Goal: Communication & Community: Answer question/provide support

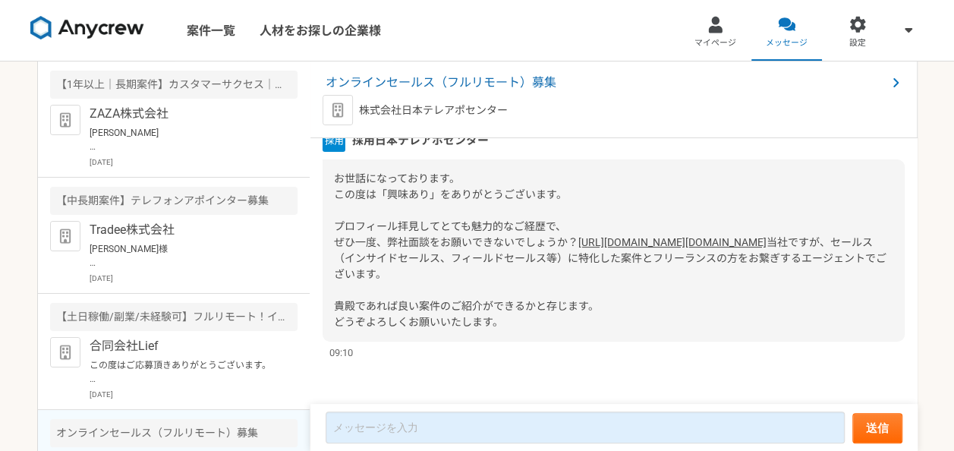
click at [203, 27] on link "案件一覧" at bounding box center [211, 30] width 73 height 61
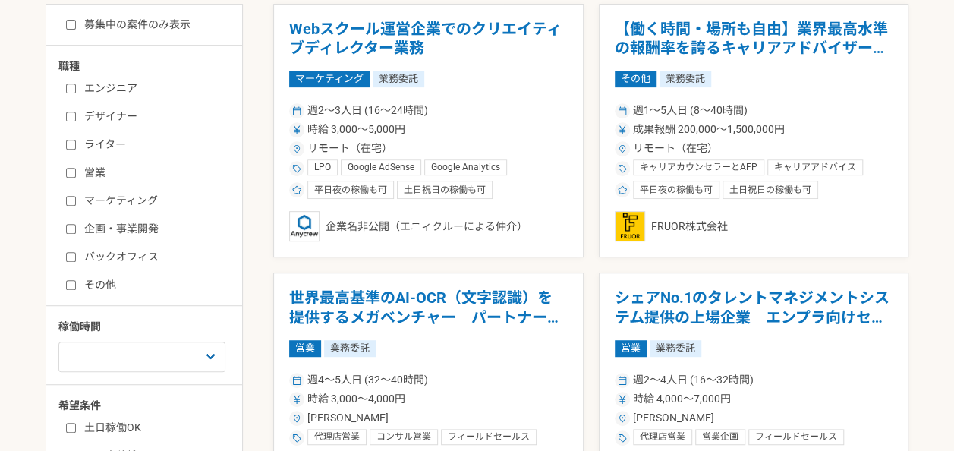
scroll to position [425, 0]
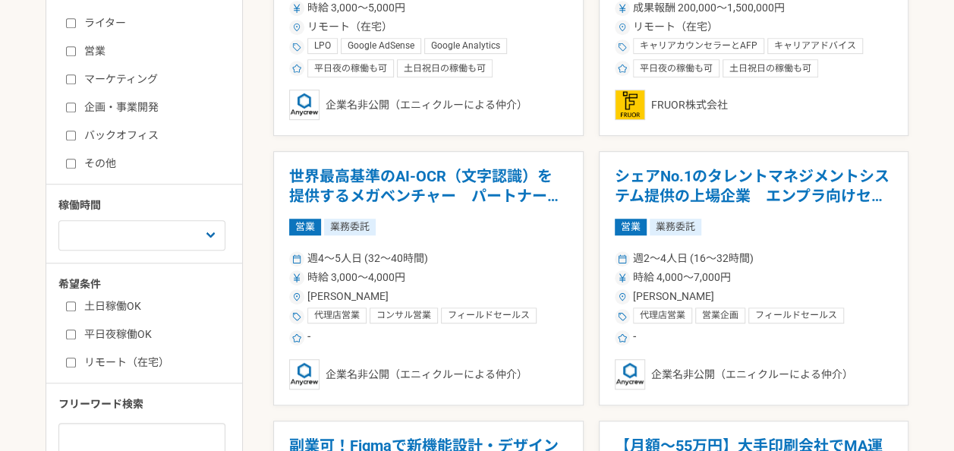
click at [70, 54] on input "営業" at bounding box center [71, 51] width 10 height 10
checkbox input "true"
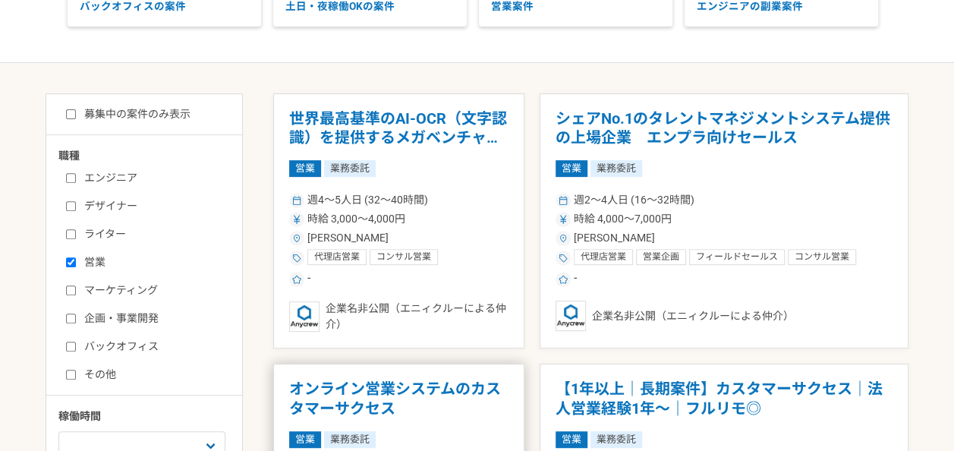
scroll to position [212, 0]
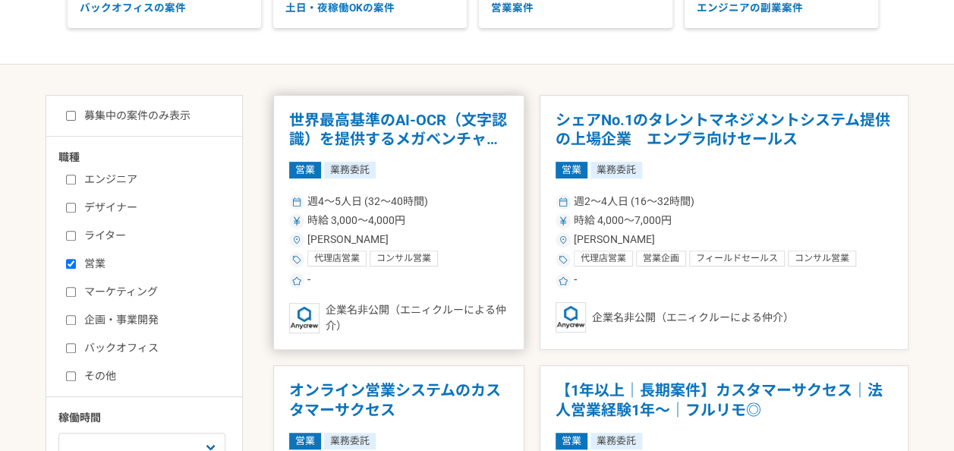
click at [406, 114] on h1 "世界最高基準のAI-OCR（文字認識）を提供するメガベンチャー　パートナー営業" at bounding box center [398, 130] width 219 height 39
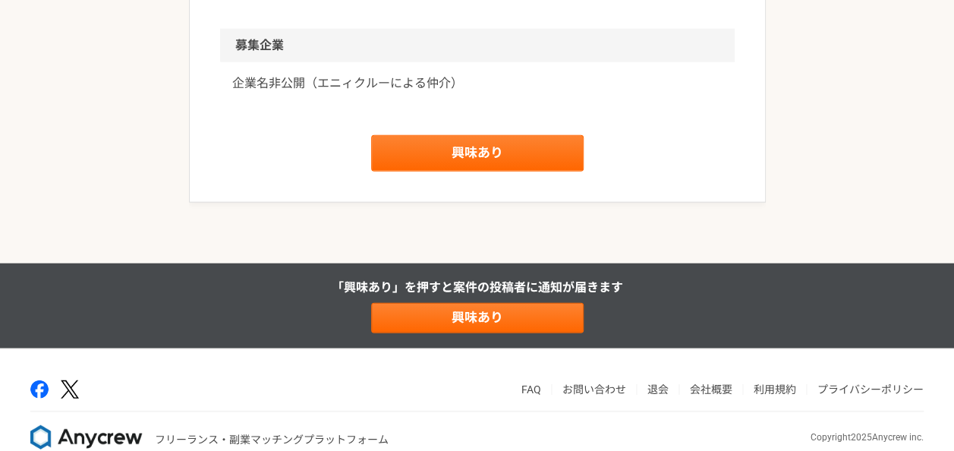
scroll to position [1819, 0]
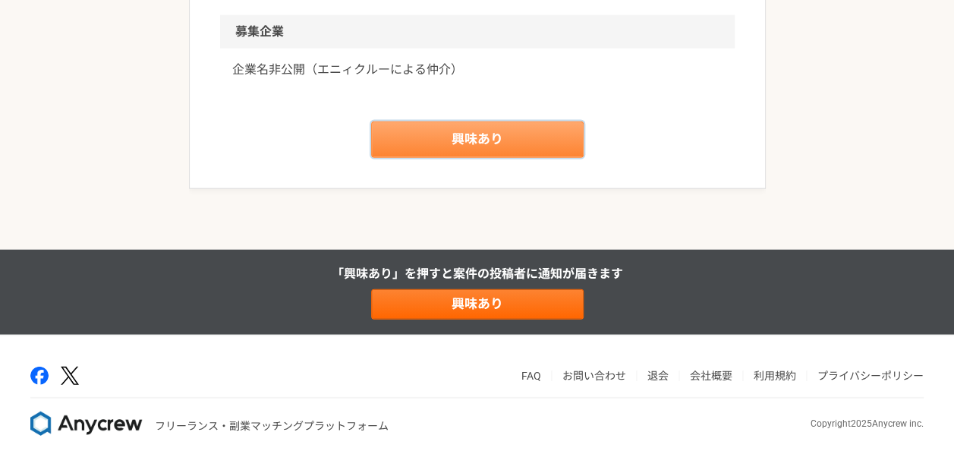
click at [431, 158] on link "興味あり" at bounding box center [477, 139] width 212 height 36
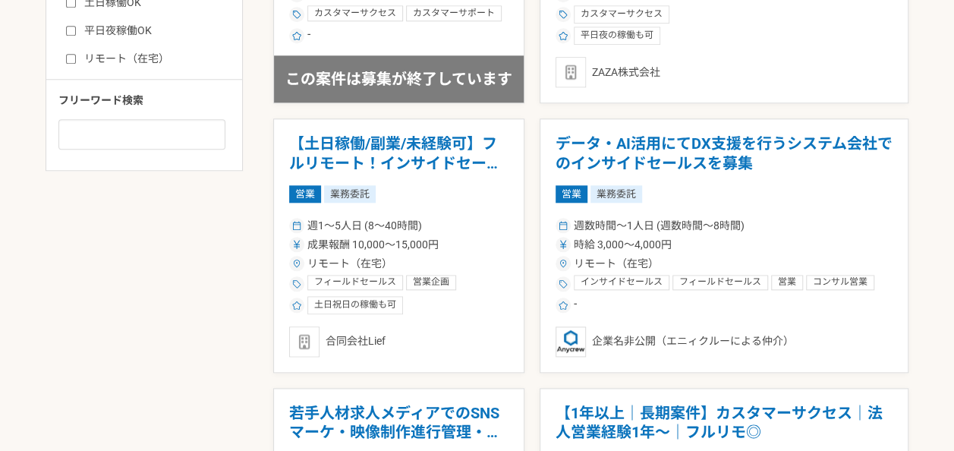
scroll to position [759, 0]
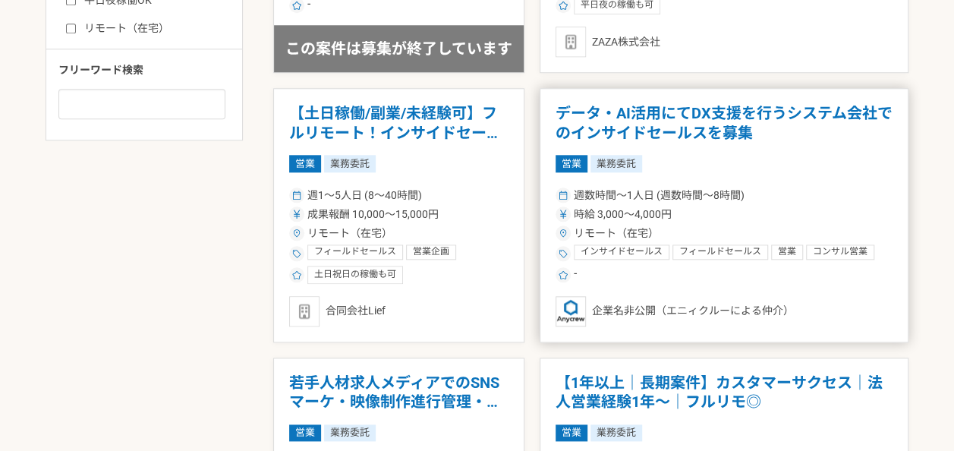
click at [697, 120] on h1 "データ・AI活用にてDX支援を行うシステム会社でのインサイドセールスを募集" at bounding box center [723, 123] width 337 height 39
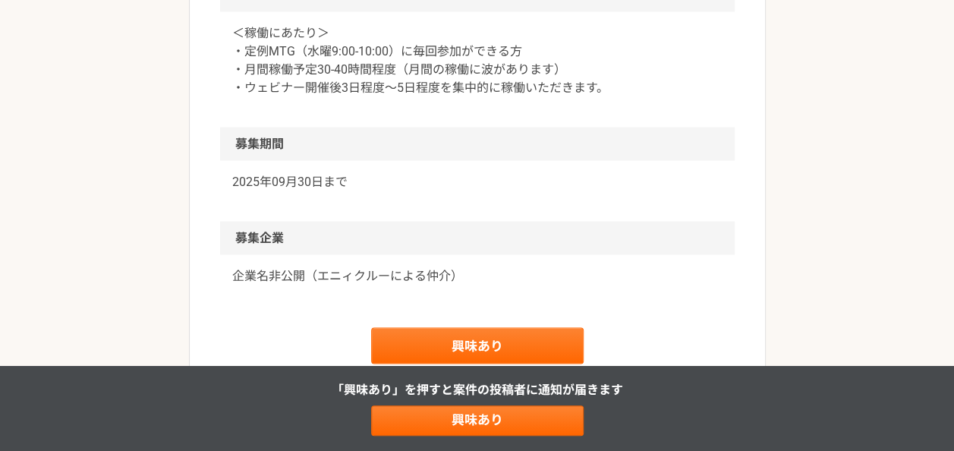
scroll to position [1440, 0]
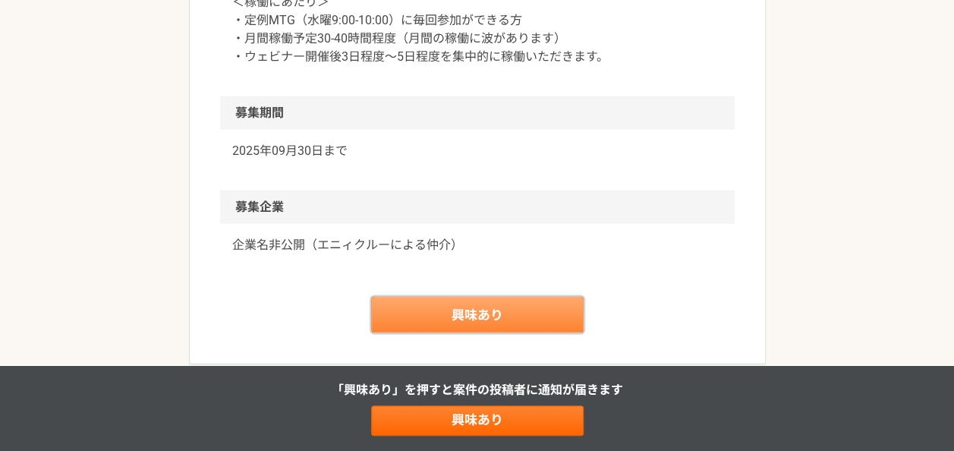
click at [464, 333] on link "興味あり" at bounding box center [477, 315] width 212 height 36
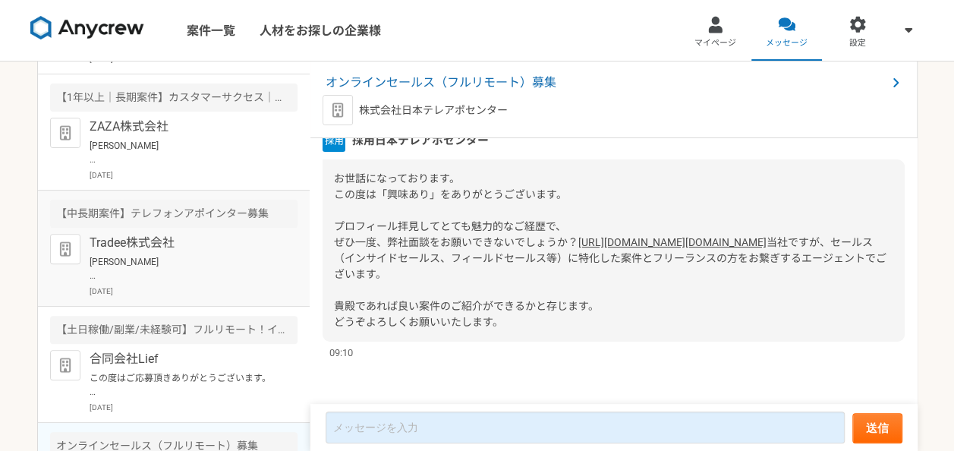
scroll to position [220, 0]
click at [270, 256] on div "Tradee株式会社 [PERSON_NAME]様 お世話になっております。 ご連絡ありがとうございます。 それでは[DATE]10:00〜でお願いいたします…" at bounding box center [194, 264] width 208 height 63
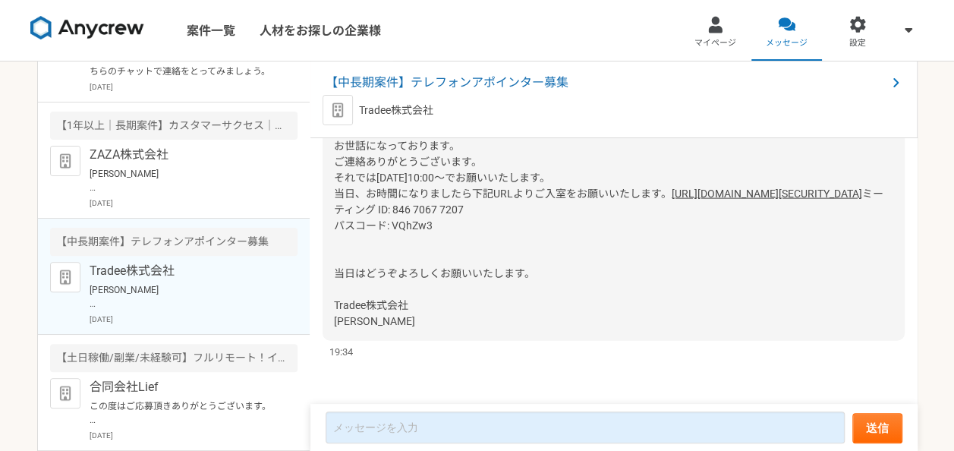
scroll to position [190, 0]
click at [477, 86] on span "【中長期案件】テレフォンアポインター募集" at bounding box center [606, 83] width 561 height 18
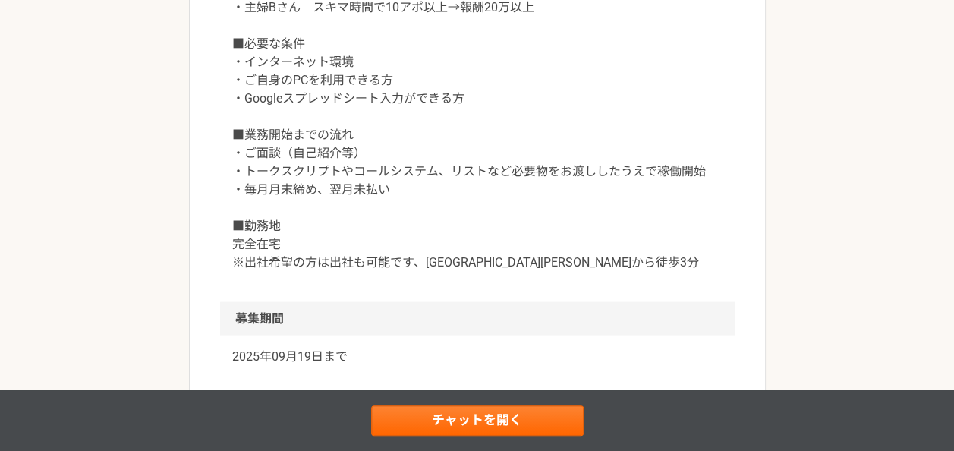
scroll to position [1578, 0]
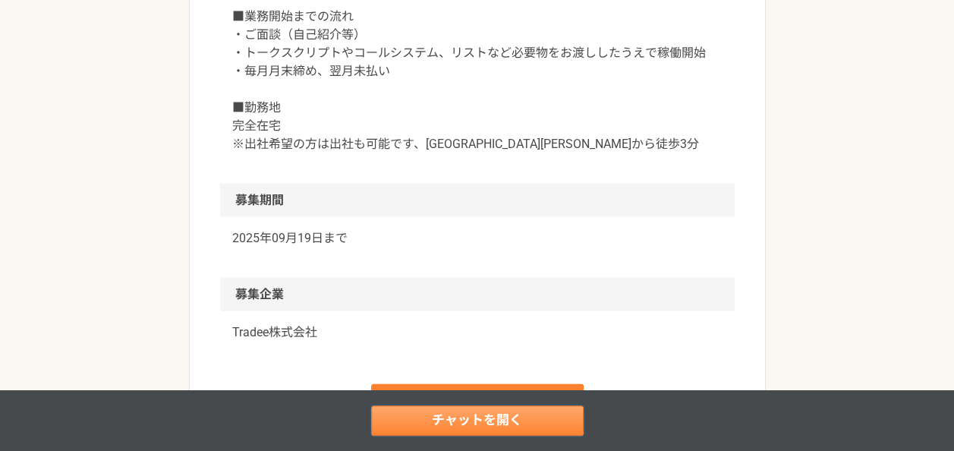
click at [429, 416] on link "チャットを開く" at bounding box center [477, 420] width 212 height 30
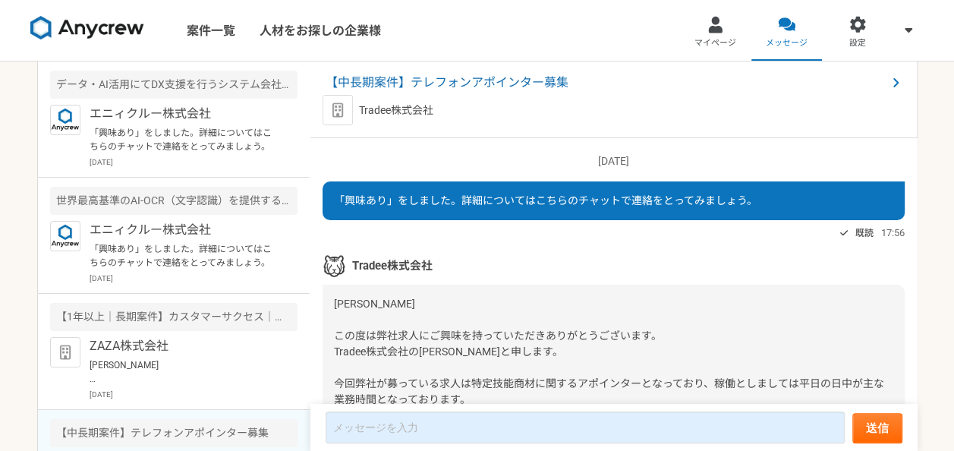
scroll to position [1736, 0]
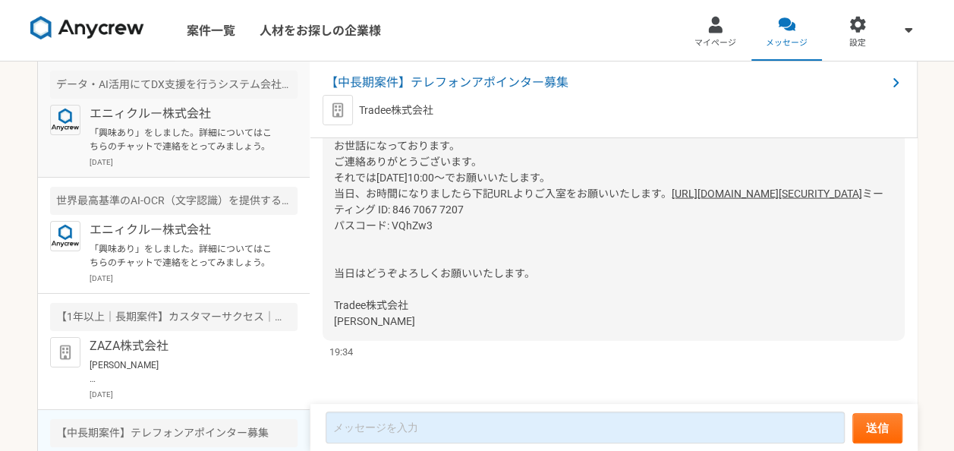
click at [148, 153] on article "データ・AI活用にてDX支援を行うシステム会社でのインサイドセールスを募集 エニィクルー株式会社 「興味あり」をしました。詳細についてはこちらのチャットで連絡…" at bounding box center [174, 119] width 272 height 116
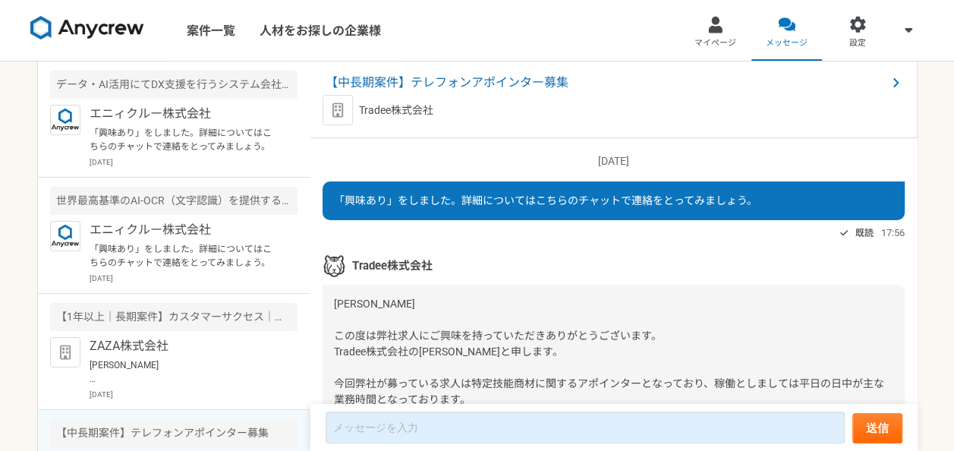
scroll to position [1736, 0]
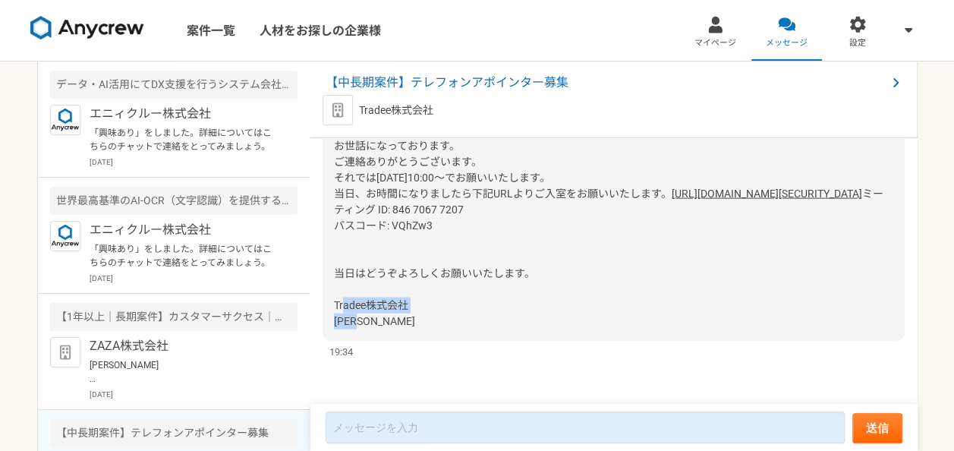
drag, startPoint x: 366, startPoint y: 320, endPoint x: 335, endPoint y: 310, distance: 32.2
click at [335, 310] on div "[PERSON_NAME] お世話になっております。 ご連絡ありがとうございます。 それでは[DATE]10:00〜でお願いいたします。 当日、お時間になりま…" at bounding box center [613, 218] width 582 height 246
copy span "Tradee株式会社 [PERSON_NAME]"
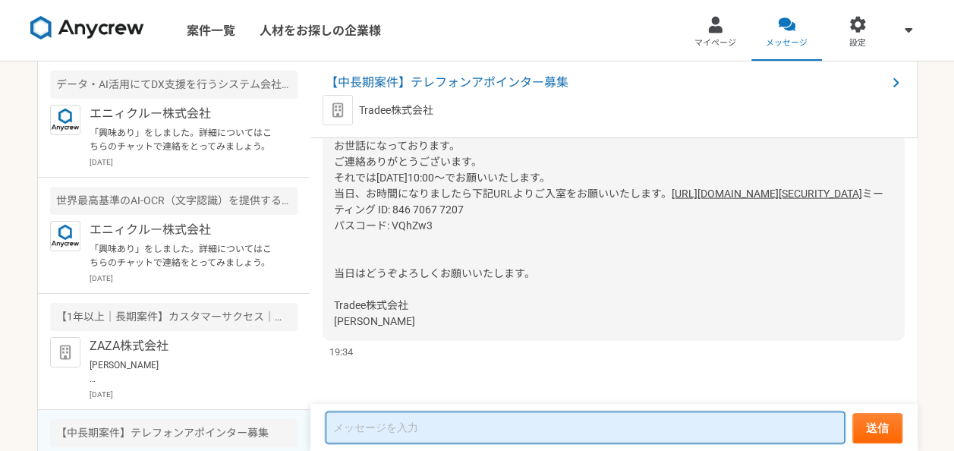
click at [358, 426] on textarea at bounding box center [585, 427] width 519 height 32
paste textarea "Tradee株式会社 [PERSON_NAME]"
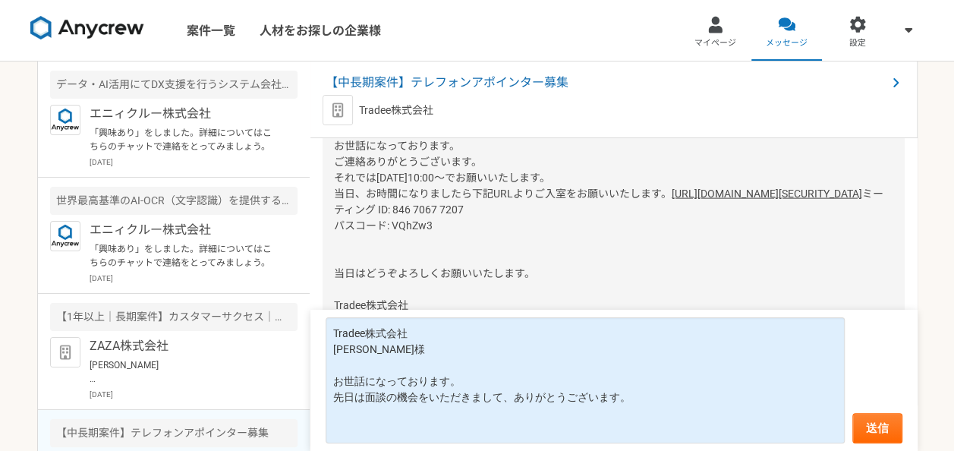
click at [682, 273] on div "[PERSON_NAME] お世話になっております。 ご連絡ありがとうございます。 それでは[DATE]10:00〜でお願いいたします。 当日、お時間になりま…" at bounding box center [613, 218] width 582 height 246
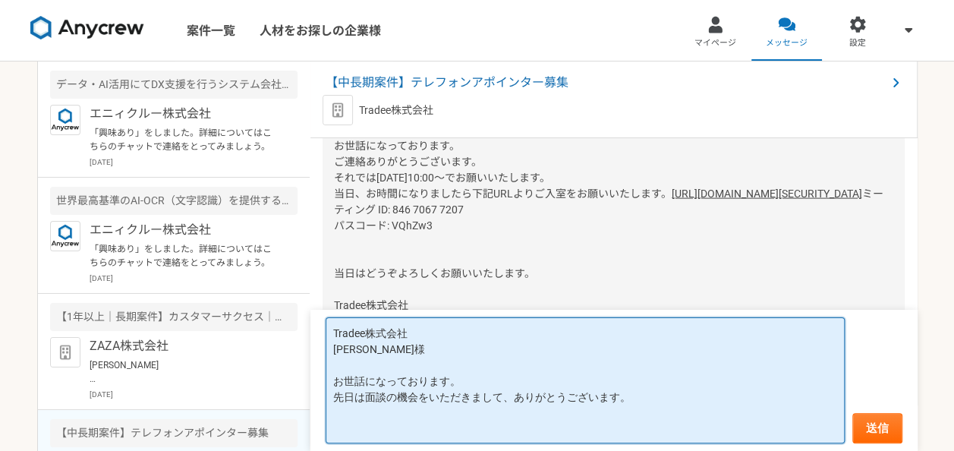
click at [624, 393] on textarea "Tradee株式会社 [PERSON_NAME]様 お世話になっております。 先日は面談の機会をいただきまして、ありがとうございます。" at bounding box center [585, 380] width 519 height 126
click at [618, 395] on textarea "Tradee株式会社 [PERSON_NAME]様 お世話になっております。 先日は面談の機会をいただきまして、ありがとうございます。" at bounding box center [585, 380] width 519 height 126
click at [646, 392] on textarea "Tradee株式会社 [PERSON_NAME]様 お世話になっております。 先日は面談の機会をいただきまして、ありがとうございました。" at bounding box center [585, 380] width 519 height 126
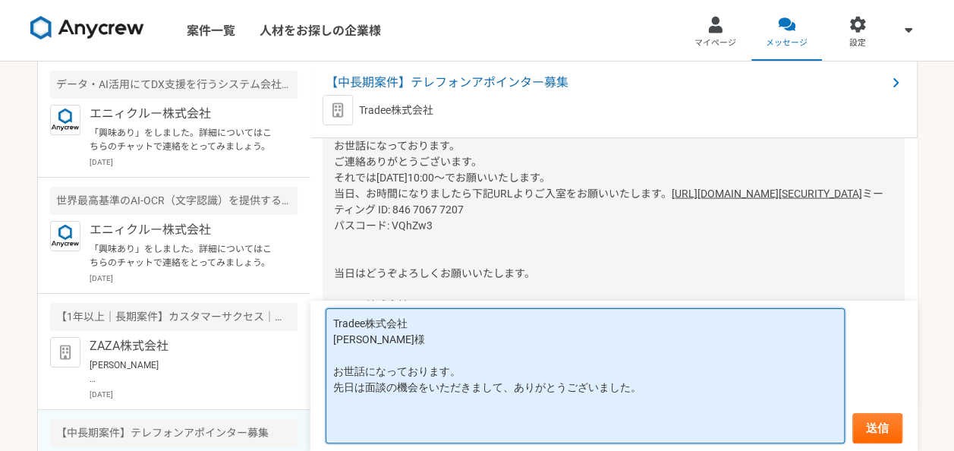
click at [545, 378] on textarea "Tradee株式会社 [PERSON_NAME]様 お世話になっております。 先日は面談の機会をいただきまして、ありがとうございました。" at bounding box center [585, 375] width 519 height 135
click at [650, 407] on textarea "Tradee株式会社 [PERSON_NAME]様 お世話になっております。 [PERSON_NAME]と申します。 先日は面談の機会をいただきまして、ありが…" at bounding box center [585, 375] width 519 height 135
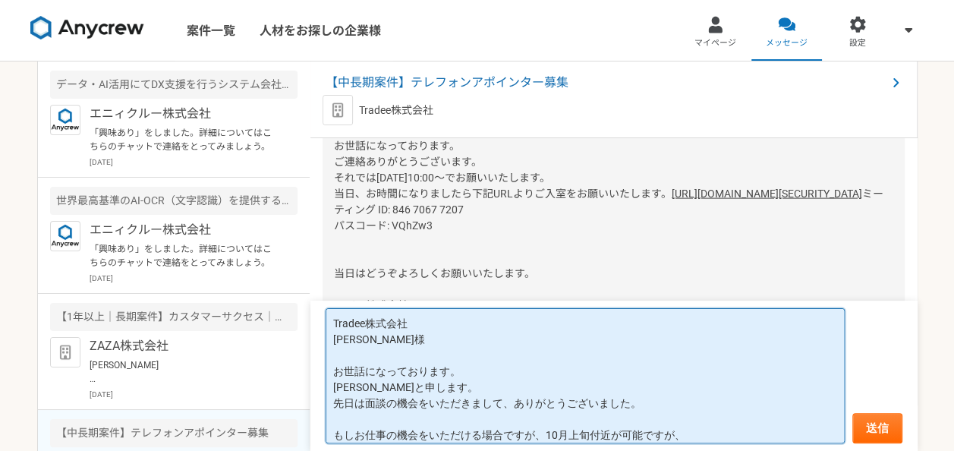
click at [544, 435] on textarea "Tradee株式会社 [PERSON_NAME]様 お世話になっております。 [PERSON_NAME]と申します。 先日は面談の機会をいただきまして、ありが…" at bounding box center [585, 375] width 519 height 135
click at [687, 436] on textarea "Tradee株式会社 [PERSON_NAME]様 お世話になっております。 [PERSON_NAME]と申します。 先日は面談の機会をいただきまして、ありが…" at bounding box center [585, 375] width 519 height 135
click at [690, 437] on textarea "Tradee株式会社 [PERSON_NAME]様 お世話になっております。 [PERSON_NAME]と申します。 先日は面談の機会をいただきまして、ありが…" at bounding box center [585, 375] width 519 height 135
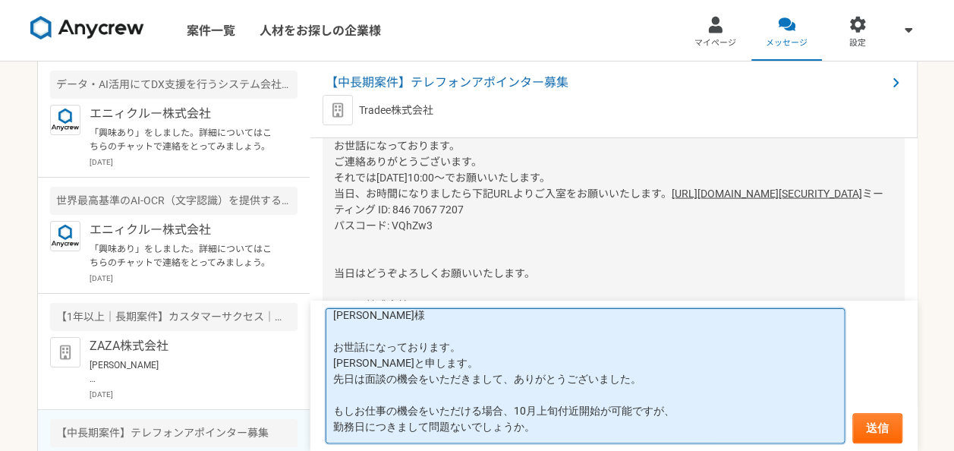
scroll to position [47, 0]
click at [572, 411] on textarea "Tradee株式会社 [PERSON_NAME]様 お世話になっております。 [PERSON_NAME]と申します。 先日は面談の機会をいただきまして、ありが…" at bounding box center [585, 375] width 519 height 135
click at [491, 408] on textarea "Tradee株式会社 [PERSON_NAME]様 お世話になっております。 [PERSON_NAME]と申します。 先日は面談の機会をいただきまして、ありが…" at bounding box center [585, 375] width 519 height 135
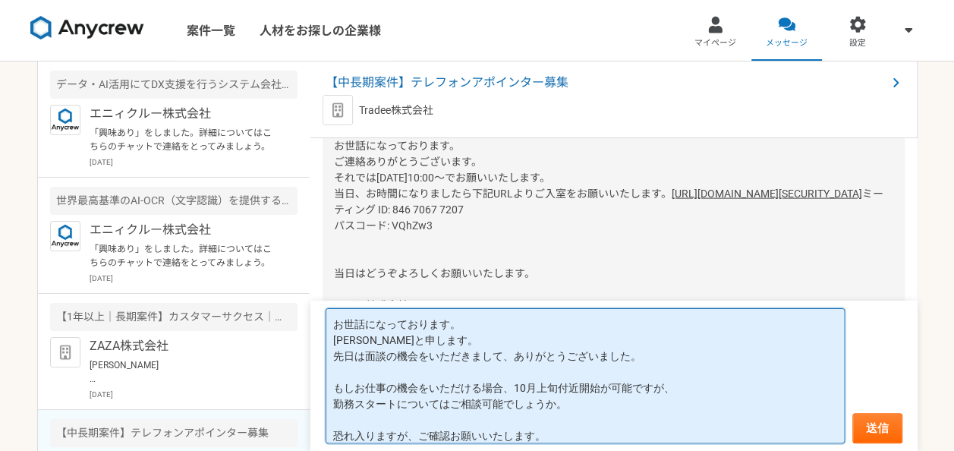
click at [592, 389] on textarea "Tradee株式会社 [PERSON_NAME]様 お世話になっております。 [PERSON_NAME]と申します。 先日は面談の機会をいただきまして、ありが…" at bounding box center [585, 375] width 519 height 135
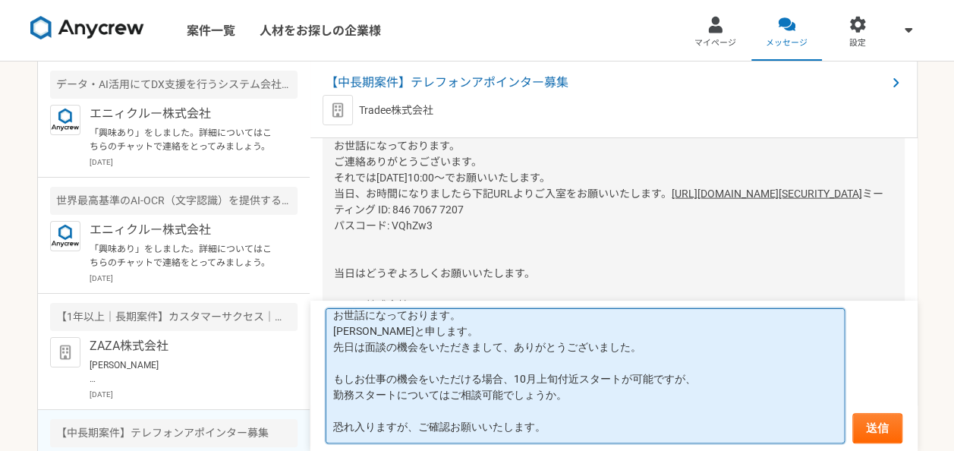
scroll to position [114, 0]
type textarea "Tradee株式会社 [PERSON_NAME]様 お世話になっております。 [PERSON_NAME]と申します。 先日は面談の機会をいただきまして、ありが…"
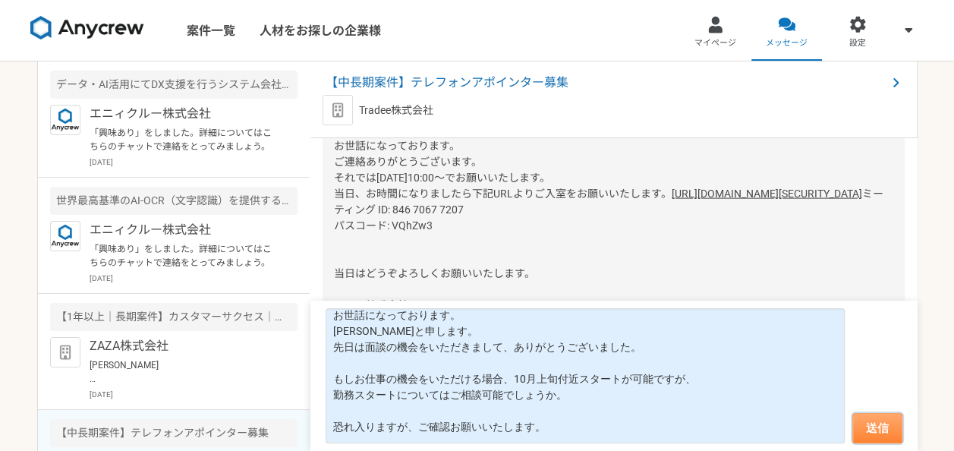
click at [870, 431] on button "送信" at bounding box center [877, 428] width 50 height 30
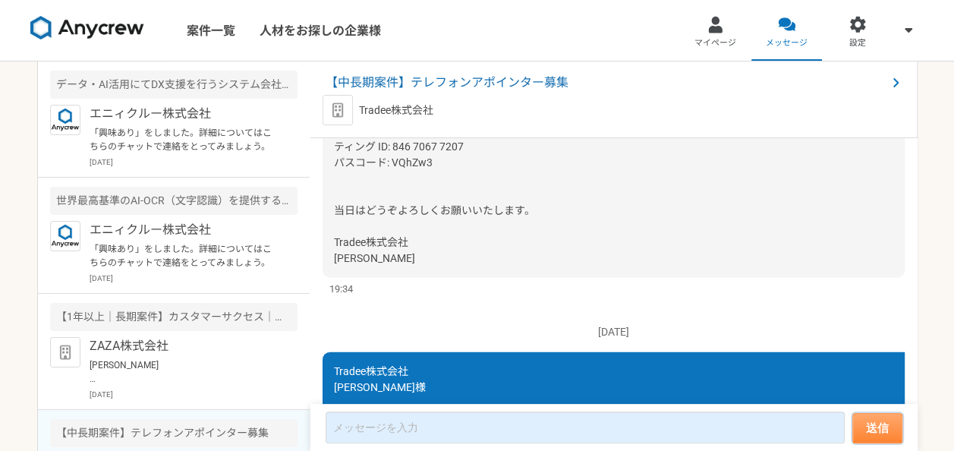
scroll to position [2087, 0]
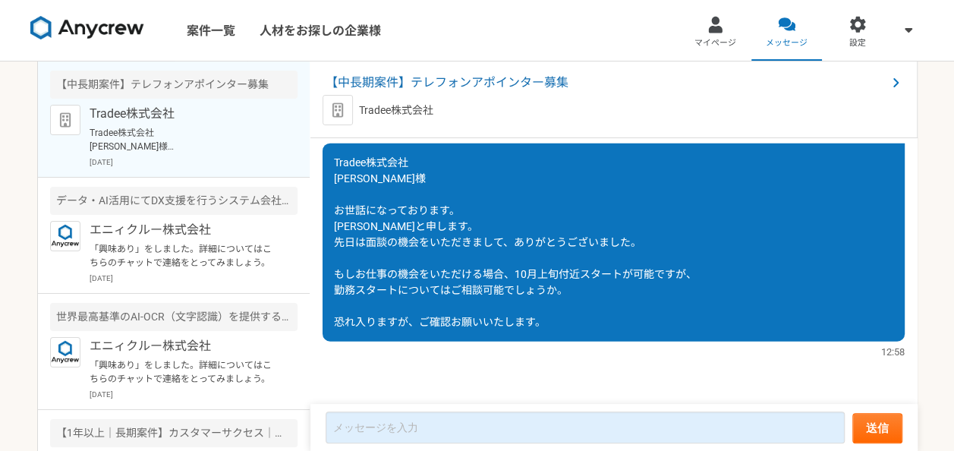
click at [703, 305] on div "Tradee株式会社 [PERSON_NAME]様 お世話になっております。 [PERSON_NAME]と申します。 先日は面談の機会をいただきまして、ありが…" at bounding box center [613, 242] width 582 height 198
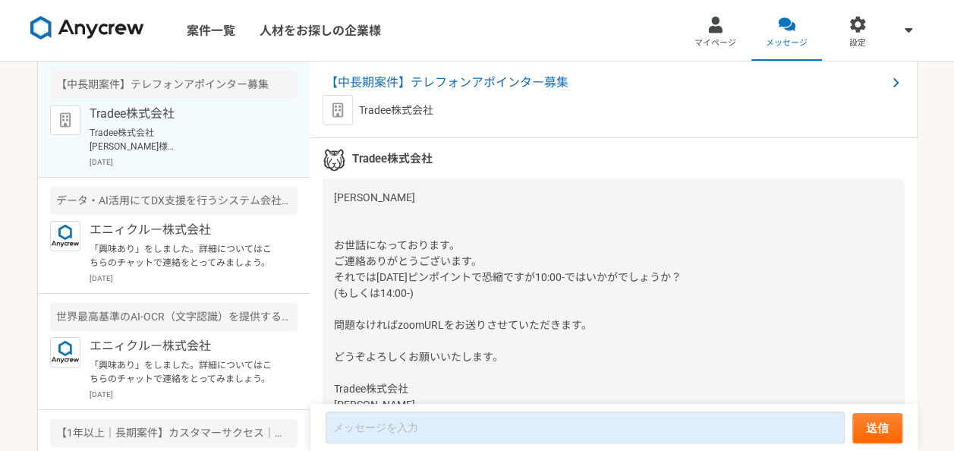
scroll to position [1146, 0]
click at [558, 90] on span "【中長期案件】テレフォンアポインター募集" at bounding box center [606, 83] width 561 height 18
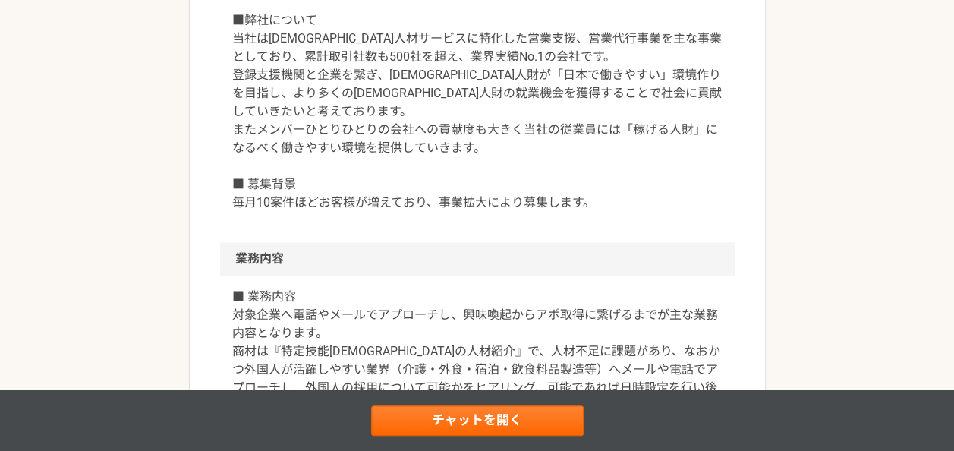
scroll to position [303, 0]
